Goal: Task Accomplishment & Management: Use online tool/utility

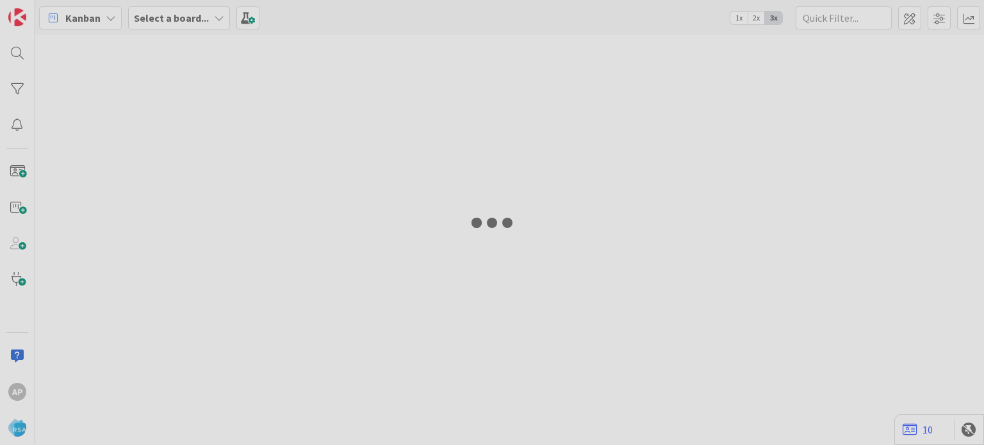
type input "8990"
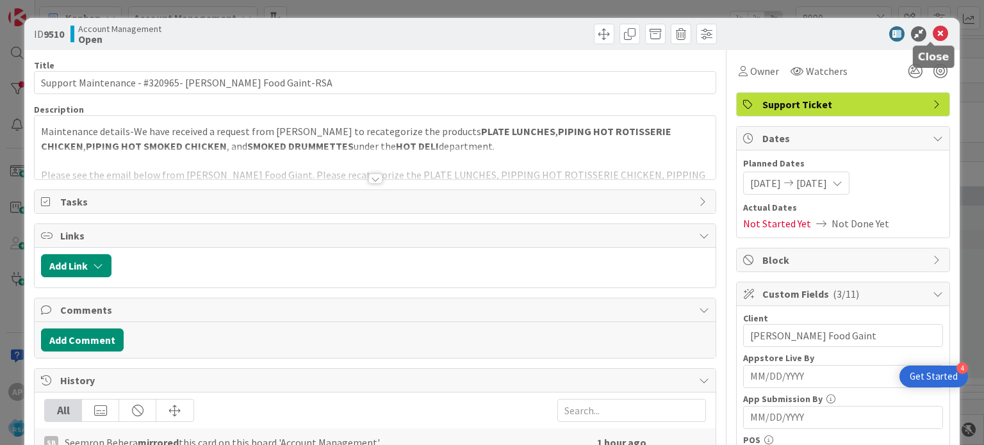
click at [933, 31] on icon at bounding box center [940, 33] width 15 height 15
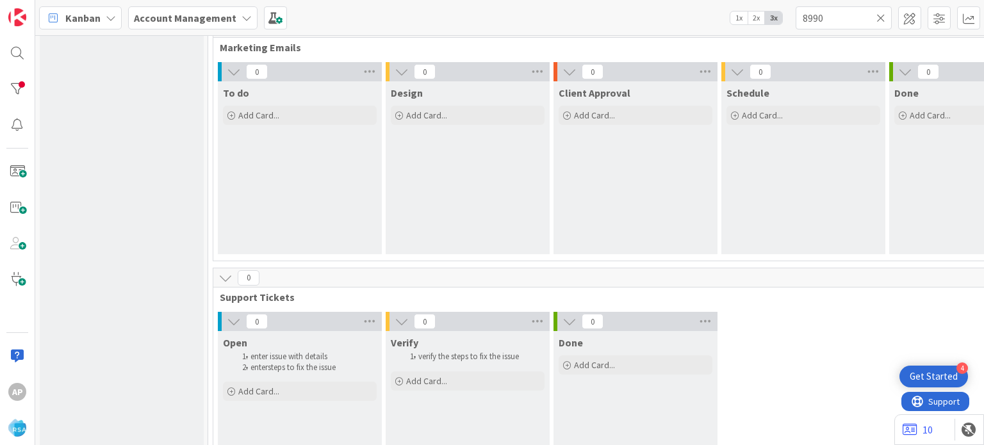
scroll to position [892, 0]
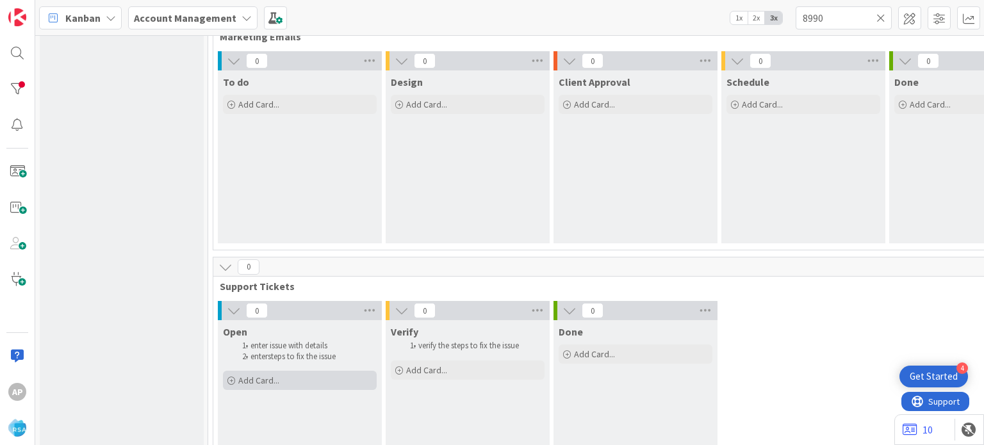
click at [261, 376] on span "Add Card..." at bounding box center [258, 381] width 41 height 12
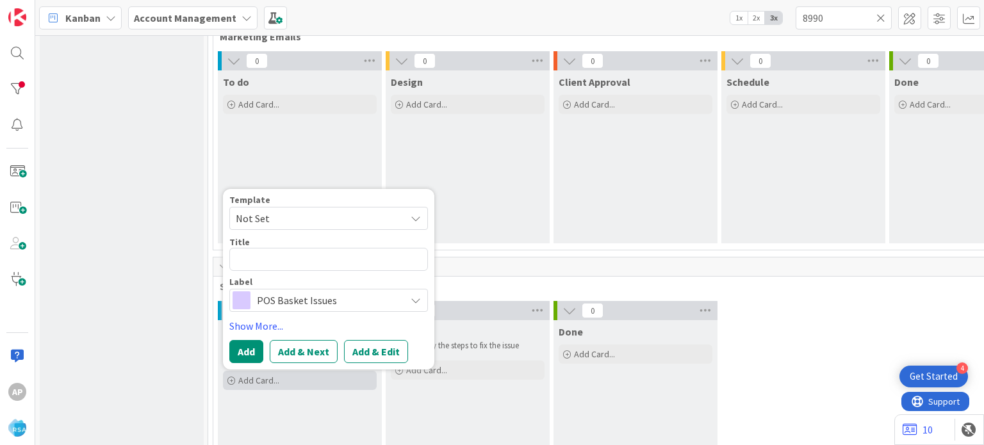
scroll to position [968, 0]
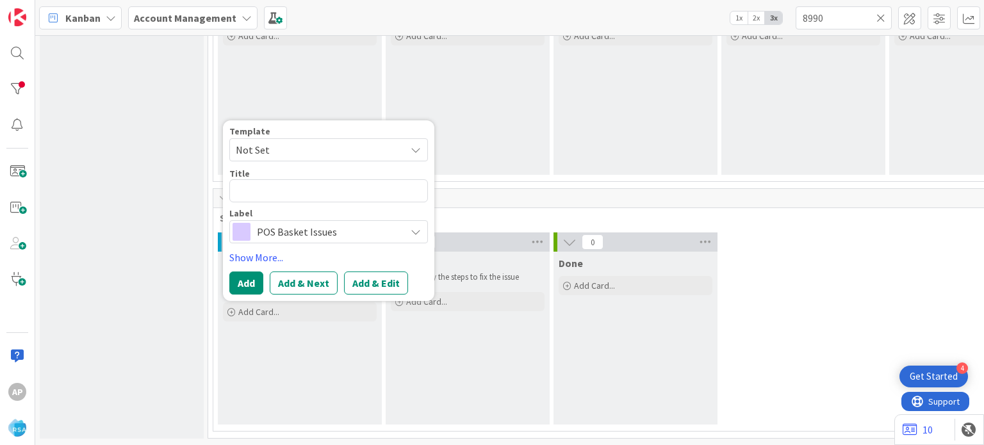
click at [340, 142] on span "Not Set" at bounding box center [316, 150] width 160 height 17
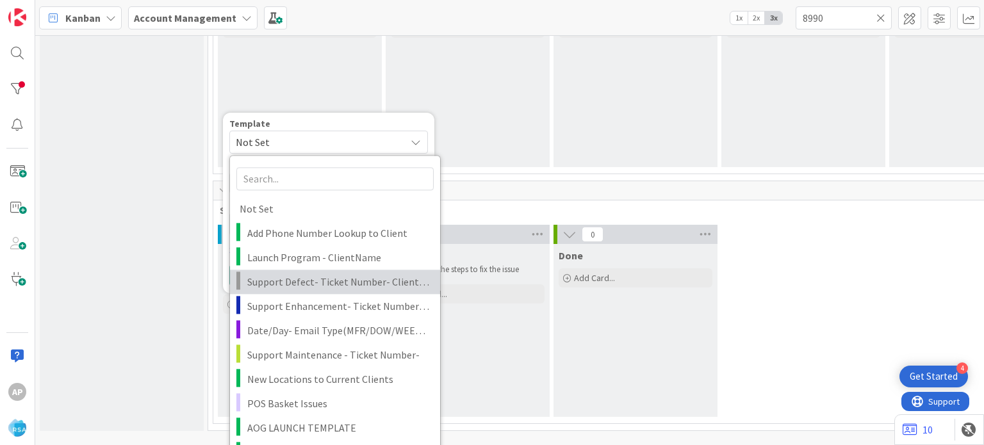
click at [315, 286] on span "Support Defect- Ticket Number- Client Name- Product Name" at bounding box center [338, 282] width 183 height 17
type textarea "x"
type textarea "Support Defect- Ticket Number- Client Name- Product Name"
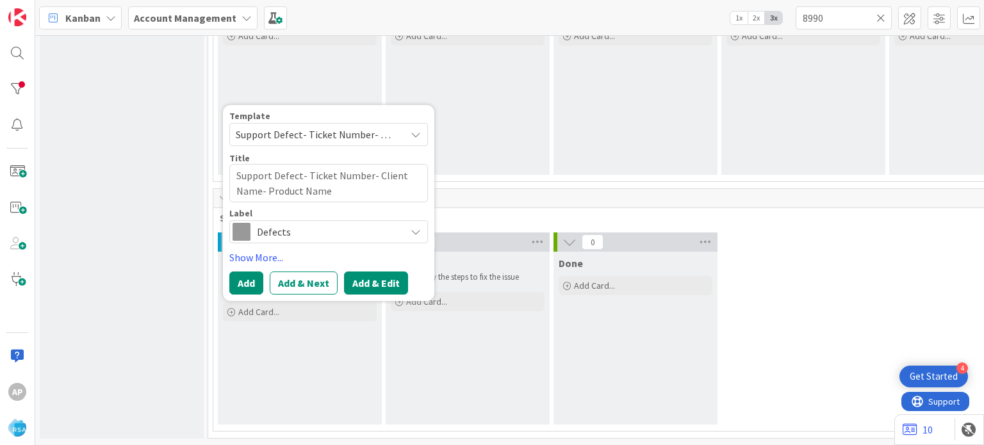
click at [368, 276] on button "Add & Edit" at bounding box center [376, 283] width 64 height 23
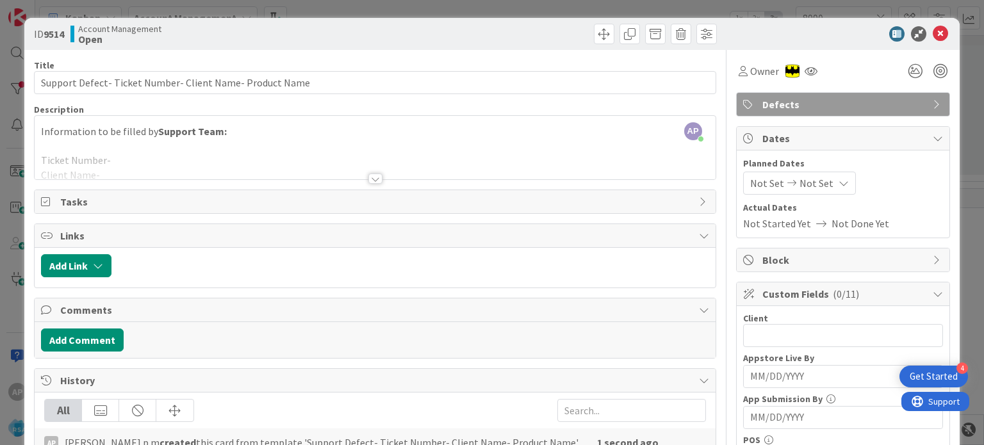
click at [372, 181] on div at bounding box center [375, 179] width 14 height 10
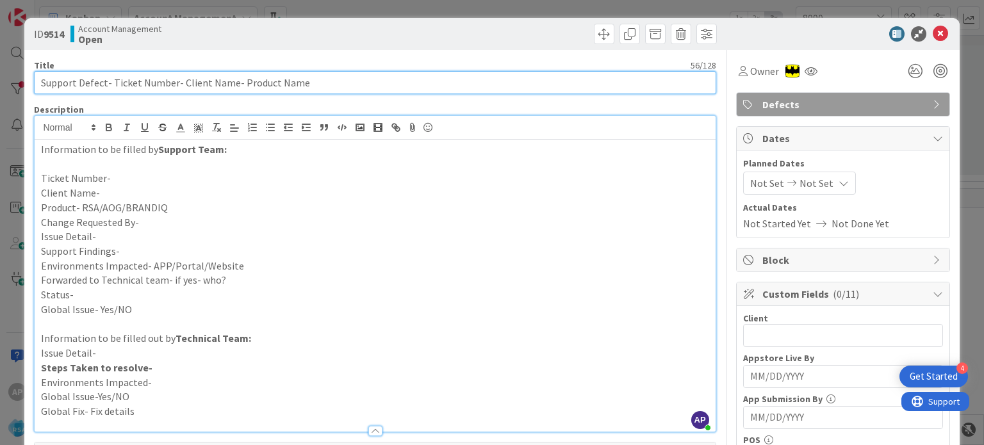
drag, startPoint x: 111, startPoint y: 81, endPoint x: 174, endPoint y: 83, distance: 63.4
click at [174, 83] on input "Support Defect- Ticket Number- Client Name- Product Name" at bounding box center [375, 82] width 682 height 23
paste input "#320944"
type input "Support Defect- #320944- Client Name- Product Name"
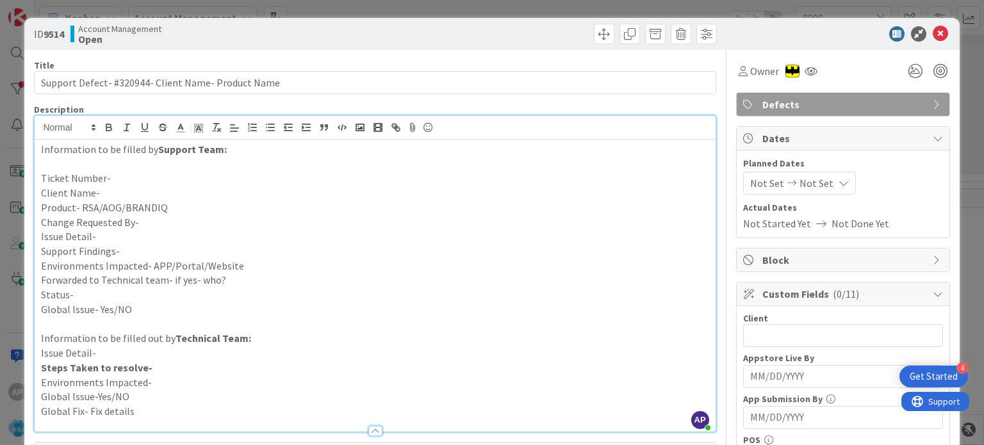
click at [122, 179] on p "Ticket Number-" at bounding box center [374, 178] width 667 height 15
paste div
click at [113, 176] on p "Ticket Number-#320944" at bounding box center [374, 178] width 667 height 15
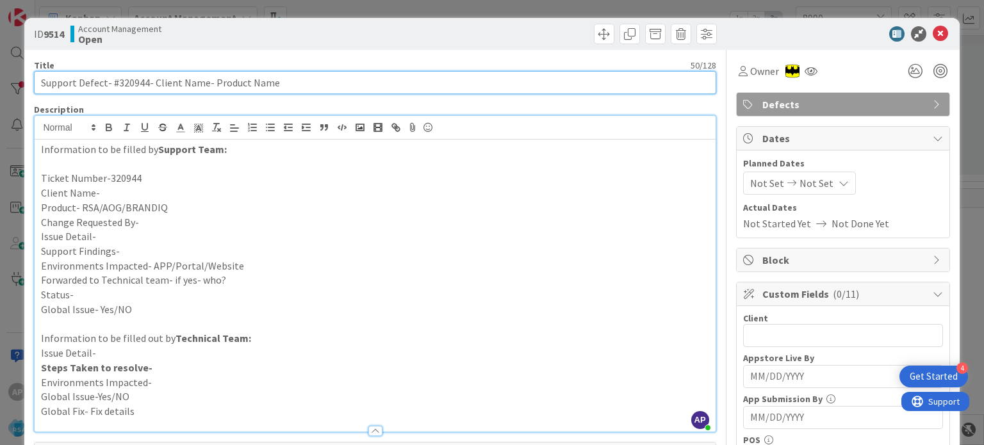
drag, startPoint x: 151, startPoint y: 81, endPoint x: 202, endPoint y: 89, distance: 51.2
click at [202, 89] on input "Support Defect- #320944- Client Name- Product Name" at bounding box center [375, 82] width 682 height 23
paste input "Tonys supermarket"
drag, startPoint x: 302, startPoint y: 84, endPoint x: 240, endPoint y: 87, distance: 62.2
click at [240, 87] on input "Support Defect- #320944- Tonys supermarket- Product Name" at bounding box center [375, 82] width 682 height 23
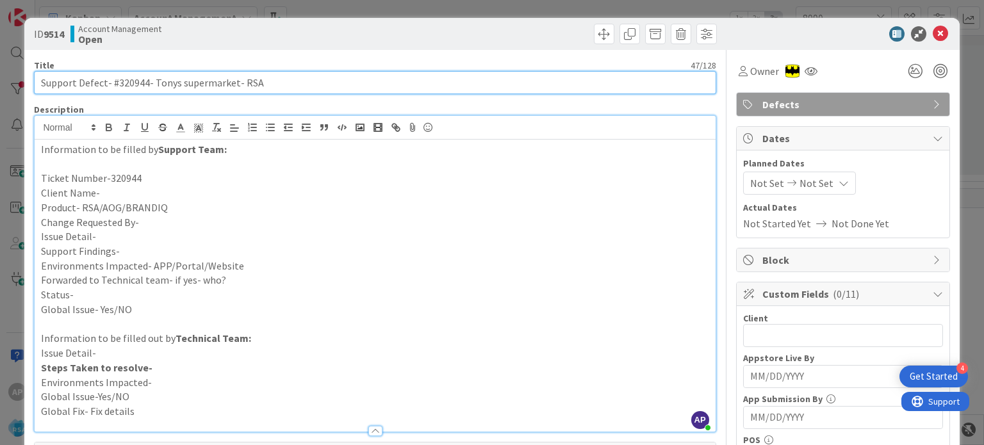
type input "Support Defect- #320944- Tonys supermarket- RSA"
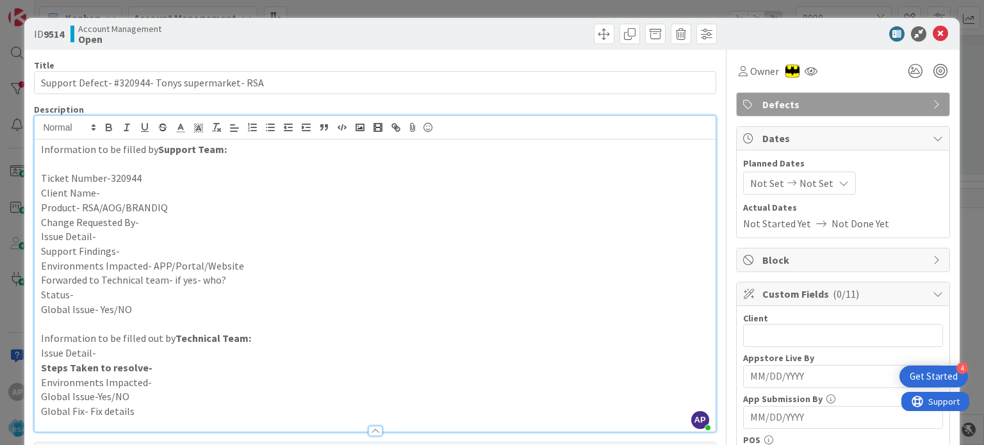
click at [138, 188] on p "Client Name-" at bounding box center [374, 193] width 667 height 15
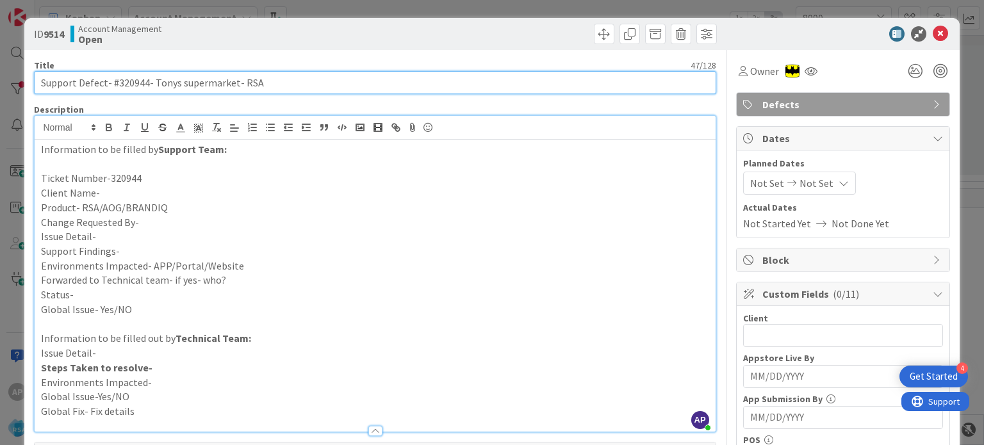
drag, startPoint x: 152, startPoint y: 80, endPoint x: 233, endPoint y: 80, distance: 81.4
click at [233, 80] on input "Support Defect- #320944- Tonys supermarket- RSA" at bounding box center [375, 82] width 682 height 23
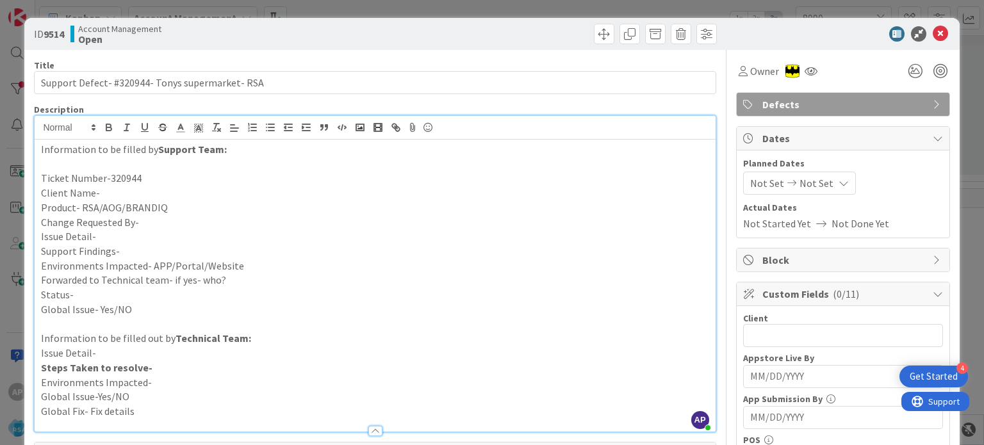
click at [131, 191] on p "Client Name-" at bounding box center [374, 193] width 667 height 15
click at [173, 208] on p "Product- RSA/AOG/BRANDIQ" at bounding box center [374, 208] width 667 height 15
click at [167, 220] on p "Change Requested By-" at bounding box center [374, 222] width 667 height 15
click at [119, 233] on p "Issue Detail-" at bounding box center [374, 236] width 667 height 15
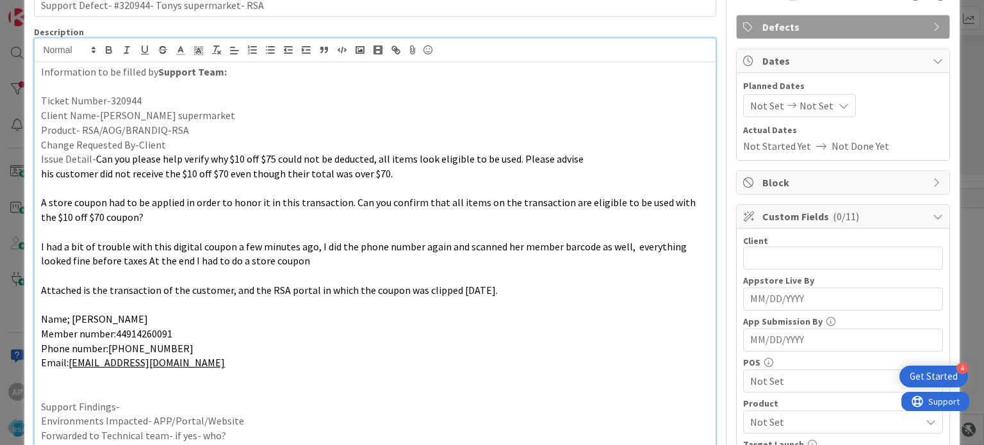
scroll to position [79, 0]
click at [146, 404] on p "Support Findings-" at bounding box center [374, 405] width 667 height 15
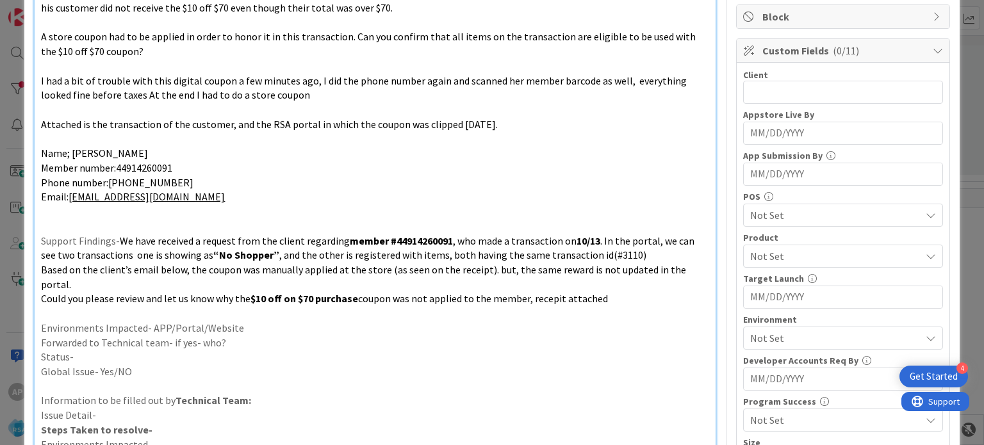
scroll to position [302, 0]
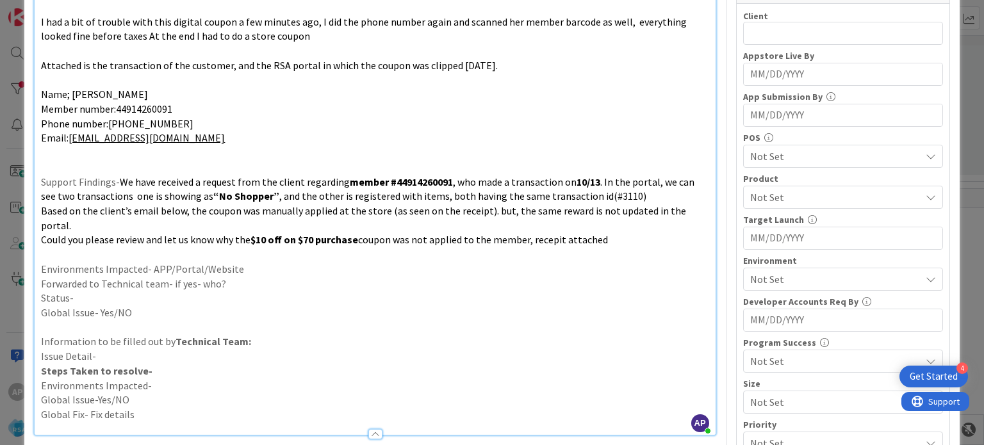
click at [259, 262] on p "Environments Impacted- APP/Portal/Website" at bounding box center [374, 269] width 667 height 15
click at [243, 277] on p "Forwarded to Technical team- if yes- who?" at bounding box center [374, 284] width 667 height 15
click at [140, 291] on p "Status-" at bounding box center [374, 298] width 667 height 15
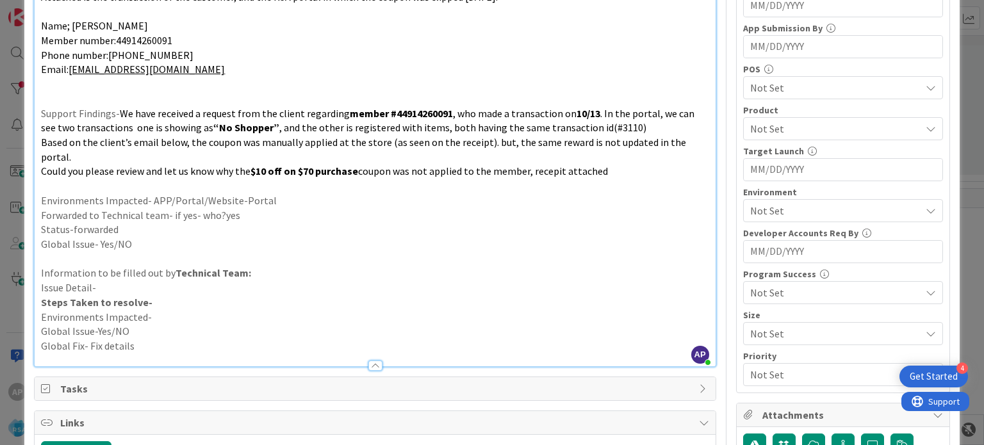
scroll to position [372, 0]
click at [224, 208] on p "Forwarded to Technical team- if yes- who?yes" at bounding box center [374, 215] width 667 height 15
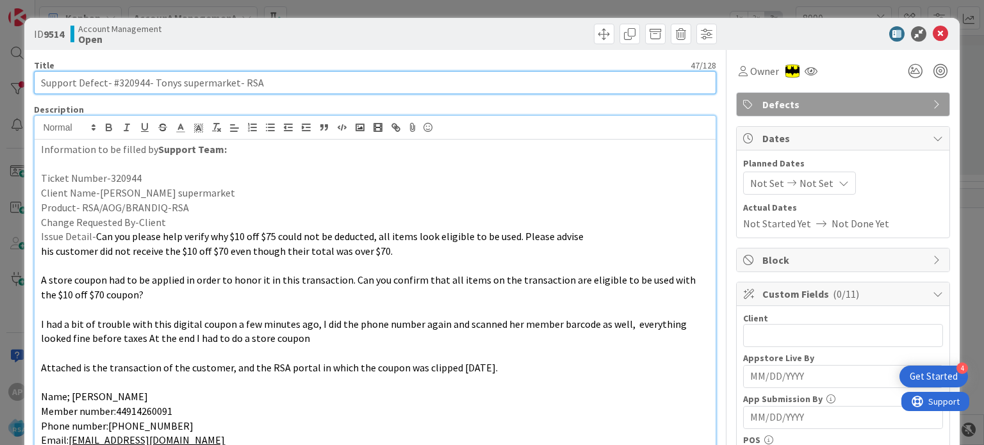
drag, startPoint x: 151, startPoint y: 81, endPoint x: 234, endPoint y: 87, distance: 83.5
click at [234, 87] on input "Support Defect- #320944- Tonys supermarket- RSA" at bounding box center [375, 82] width 682 height 23
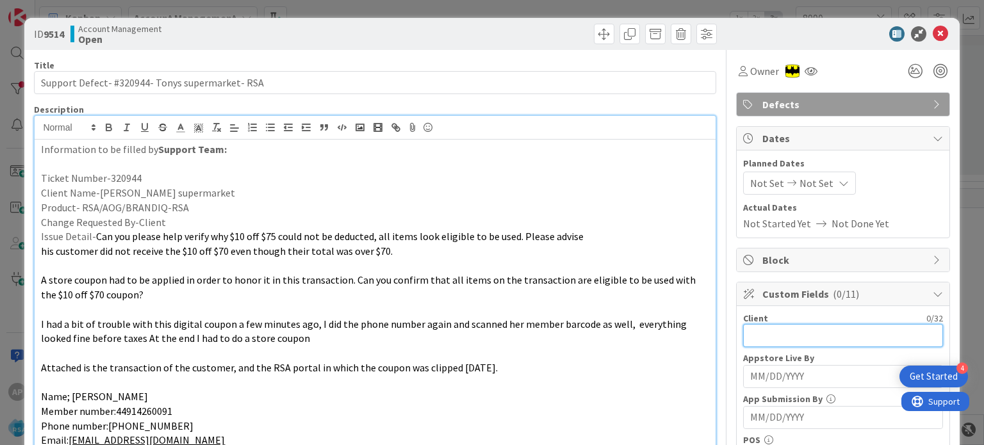
click at [772, 324] on input "text" at bounding box center [843, 335] width 200 height 23
paste input "Tonys supermarket-"
type input "Tonys supermarket"
click at [763, 182] on span "Not Set" at bounding box center [767, 183] width 34 height 15
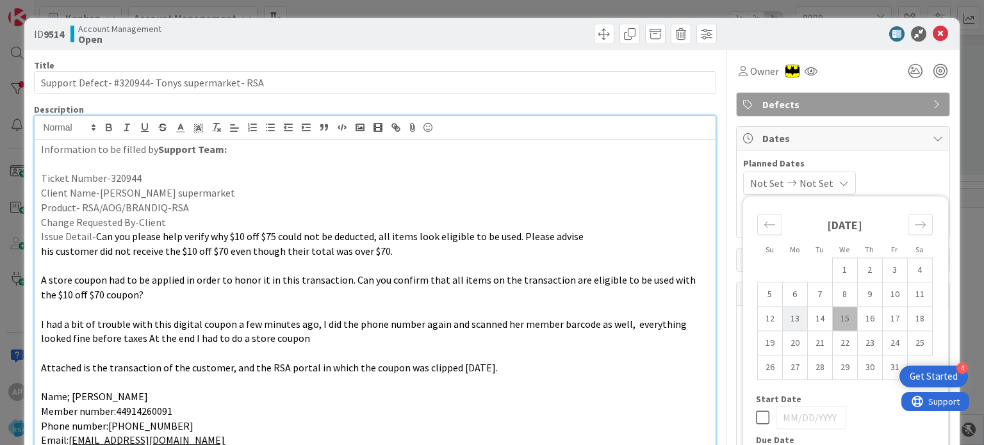
click at [789, 320] on td "13" at bounding box center [794, 319] width 25 height 24
type input "[DATE]"
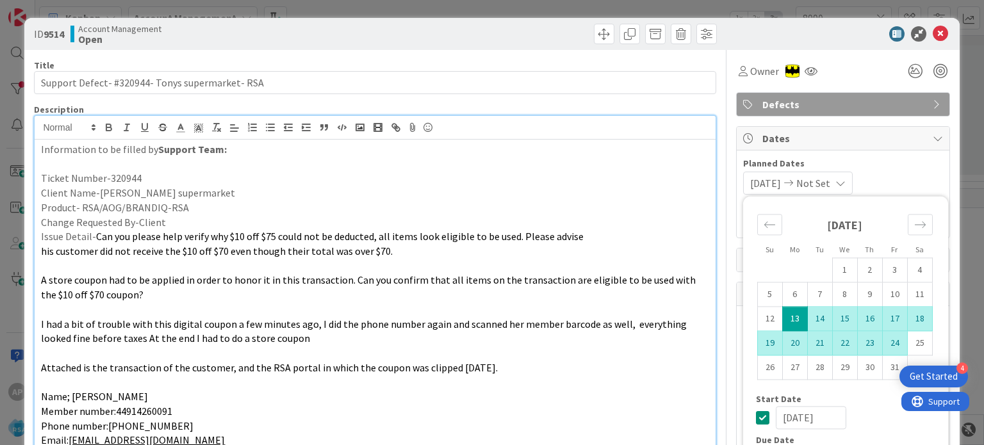
click at [883, 343] on td "24" at bounding box center [894, 343] width 25 height 24
type input "[DATE]"
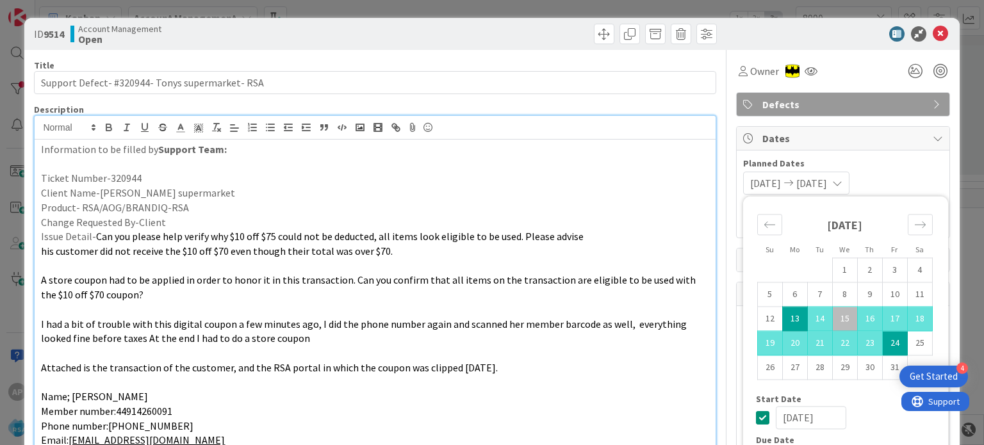
click at [553, 325] on span "I had a bit of trouble with this digital coupon a few minutes ago, I did the ph…" at bounding box center [365, 332] width 648 height 28
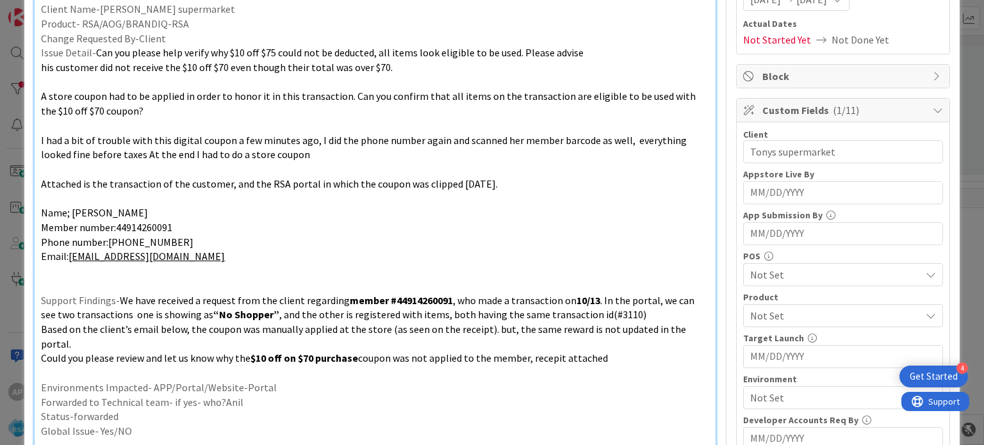
scroll to position [183, 0]
click at [751, 316] on span "Not Set" at bounding box center [835, 316] width 170 height 15
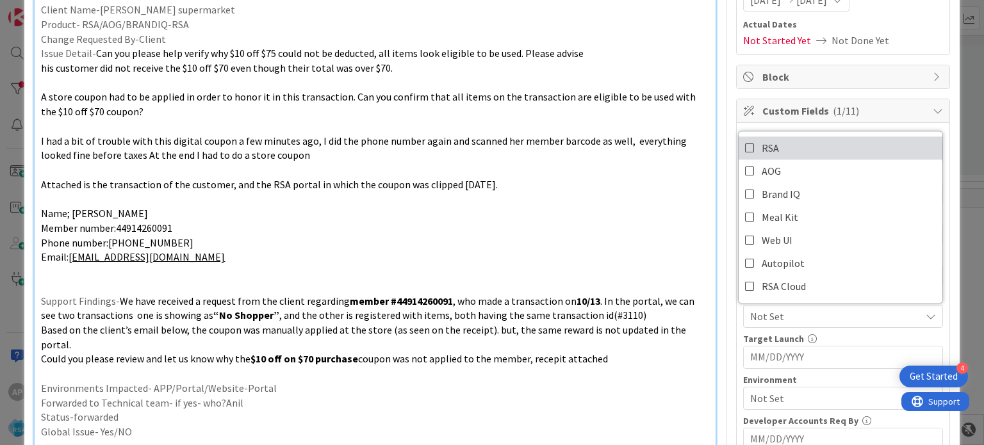
click at [745, 151] on icon at bounding box center [750, 147] width 10 height 19
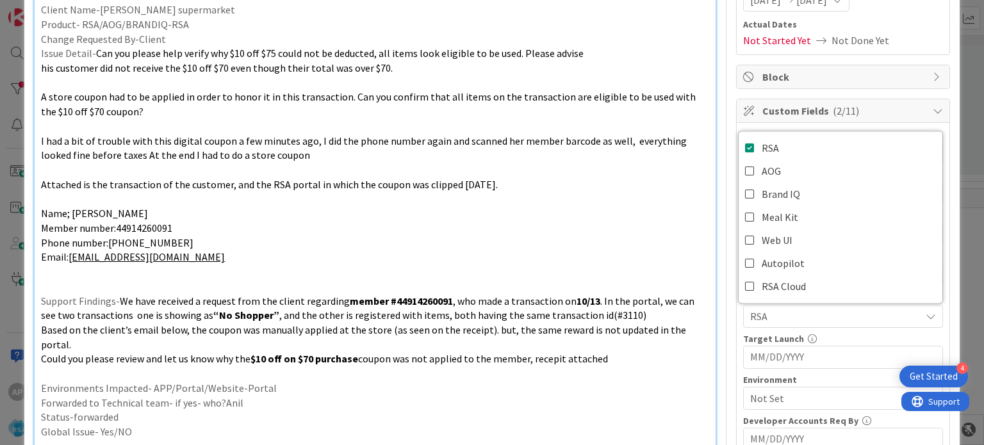
click at [602, 240] on p "Phone number:[PHONE_NUMBER]" at bounding box center [374, 243] width 667 height 15
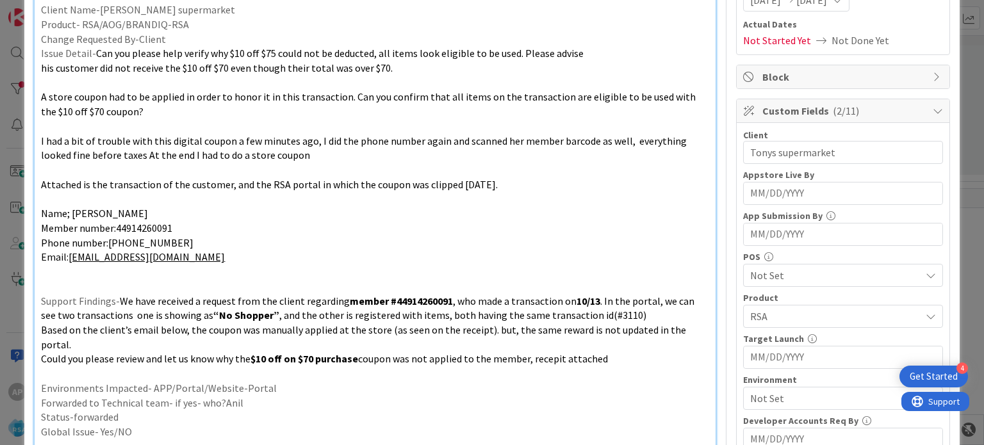
scroll to position [398, 0]
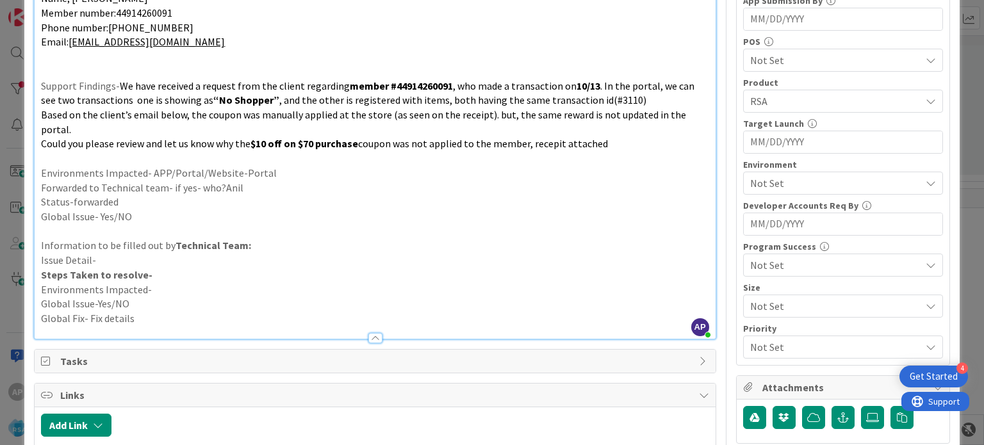
click at [767, 180] on span "Not Set" at bounding box center [835, 183] width 170 height 15
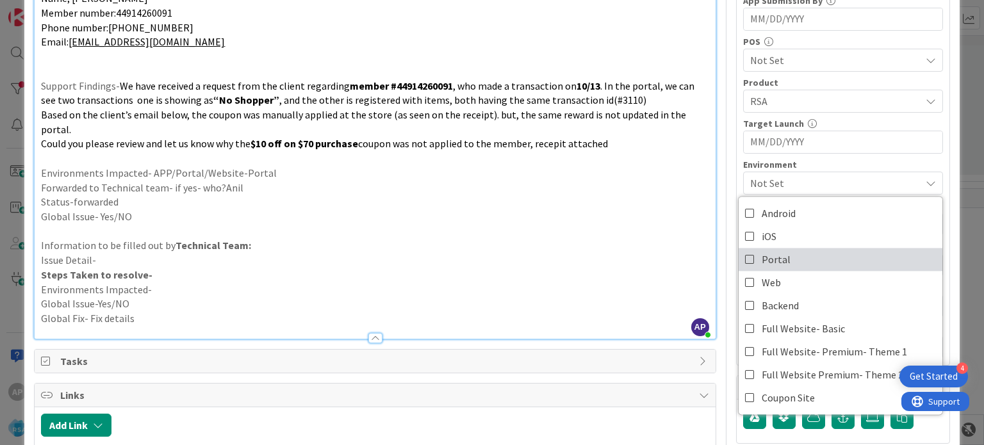
click at [762, 254] on span "Portal" at bounding box center [776, 259] width 29 height 19
click at [632, 238] on p "Information to be filled out by Technical Team:" at bounding box center [374, 245] width 667 height 15
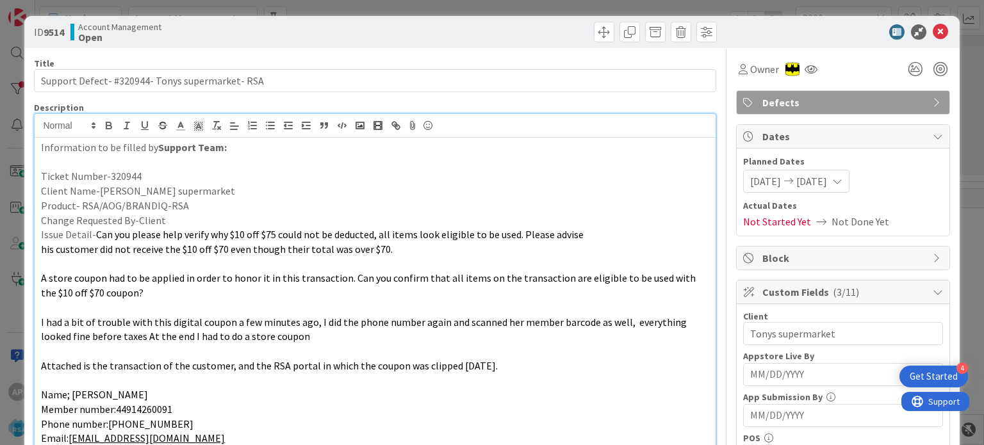
scroll to position [0, 0]
